Goal: Task Accomplishment & Management: Use online tool/utility

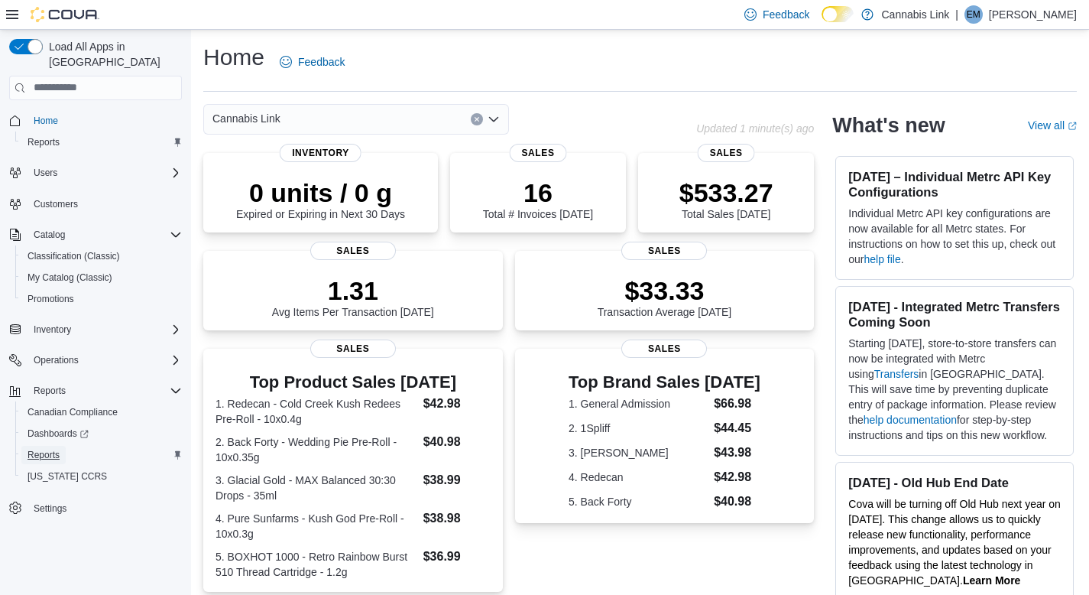
click at [49, 449] on span "Reports" at bounding box center [44, 455] width 32 height 12
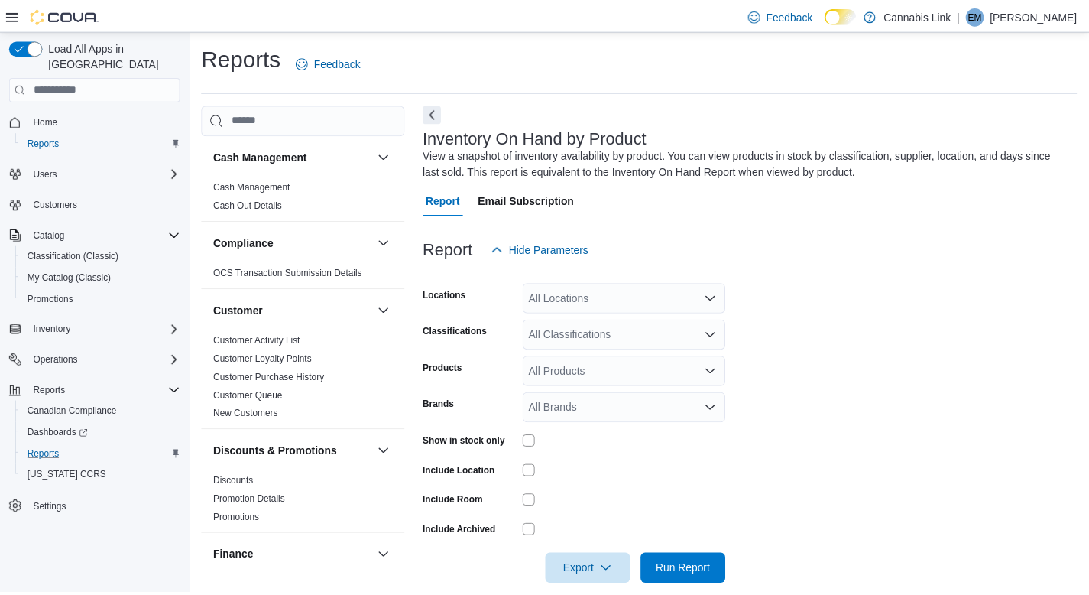
scroll to position [21, 0]
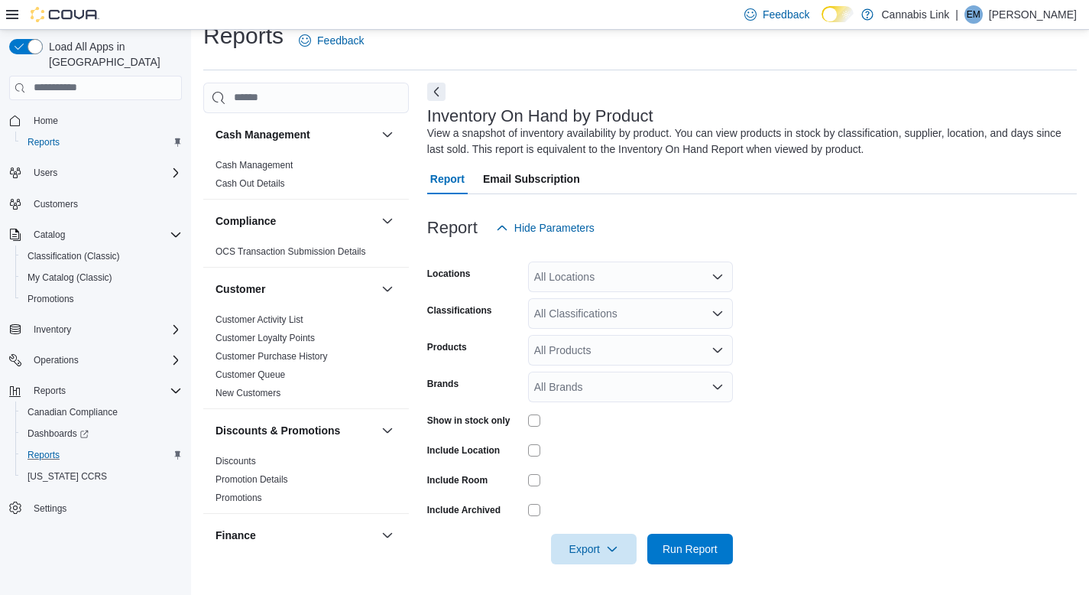
click at [576, 278] on div "All Locations" at bounding box center [630, 276] width 205 height 31
type input "**"
click at [641, 304] on span "[STREET_ADDRESS]" at bounding box center [613, 302] width 105 height 15
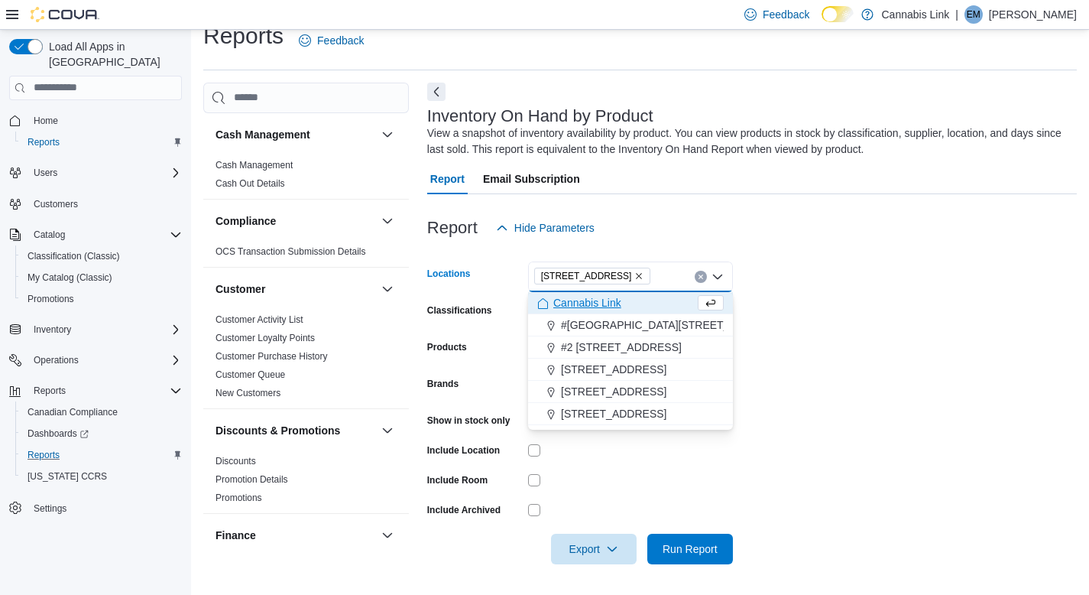
click at [638, 481] on div at bounding box center [630, 480] width 205 height 12
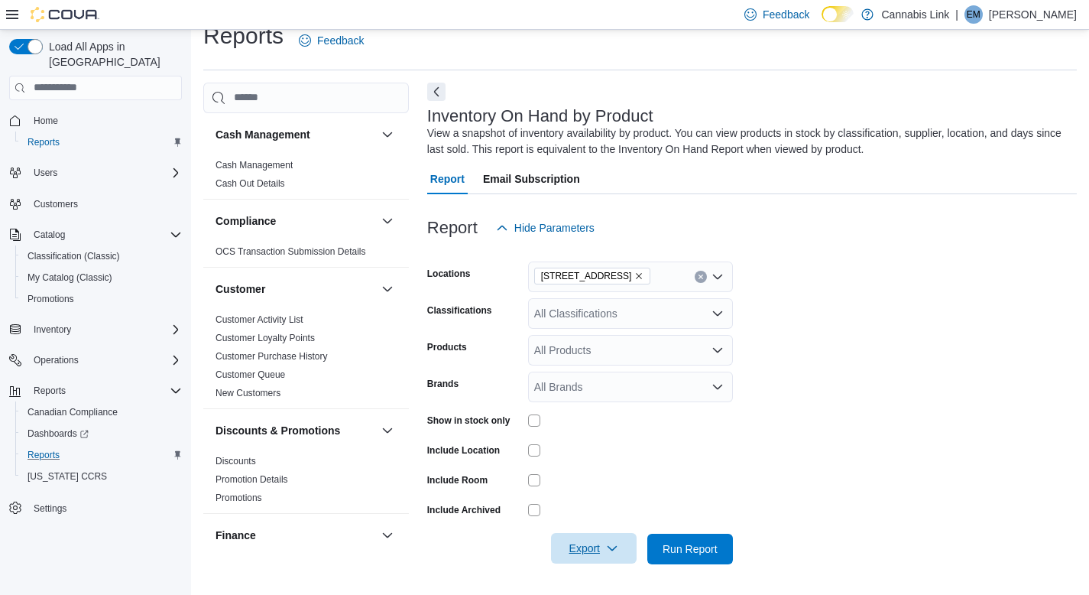
click at [582, 551] on span "Export" at bounding box center [593, 548] width 67 height 31
click at [581, 489] on span "Export to Csv" at bounding box center [594, 486] width 69 height 12
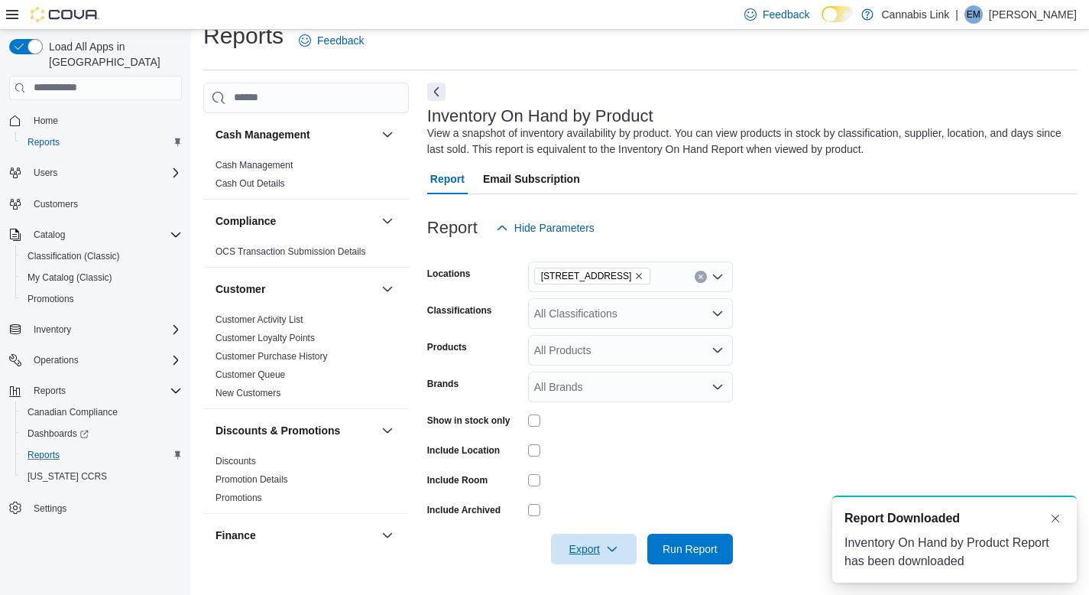
scroll to position [0, 0]
